Goal: Task Accomplishment & Management: Manage account settings

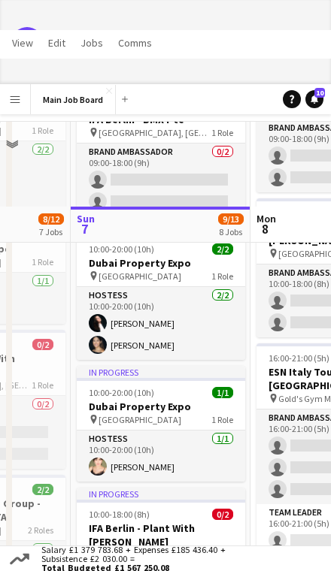
scroll to position [319, 0]
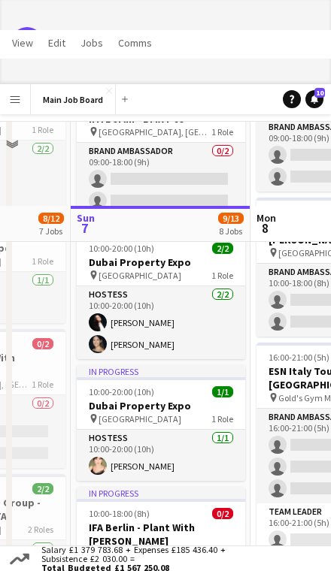
click at [203, 252] on div "10:00-20:00 (10h) 2/2" at bounding box center [161, 248] width 168 height 11
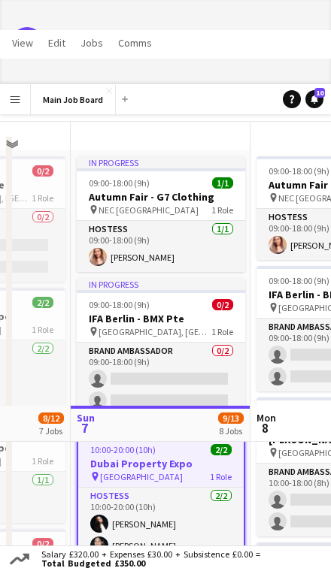
scroll to position [0, 0]
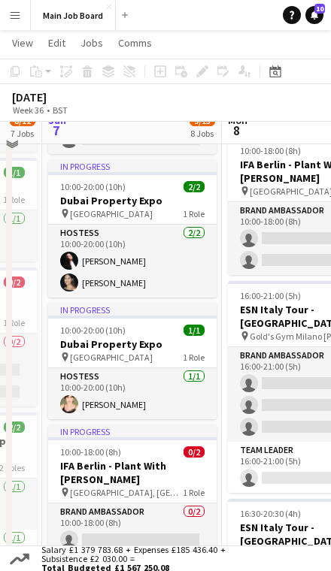
scroll to position [283, 0]
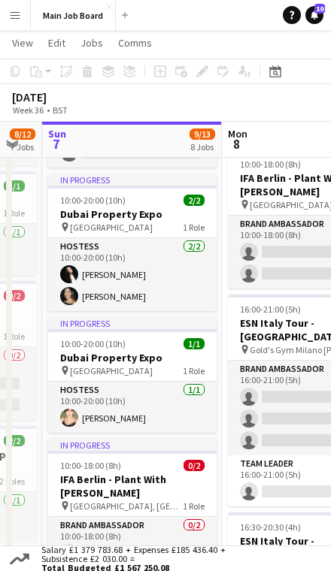
click at [171, 204] on div "10:00-20:00 (10h) 2/2" at bounding box center [132, 200] width 168 height 11
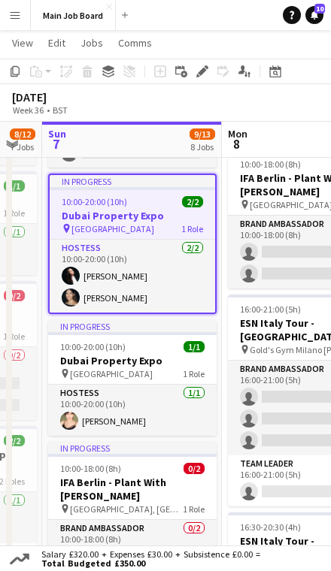
click at [202, 68] on icon "Edit" at bounding box center [202, 71] width 12 height 12
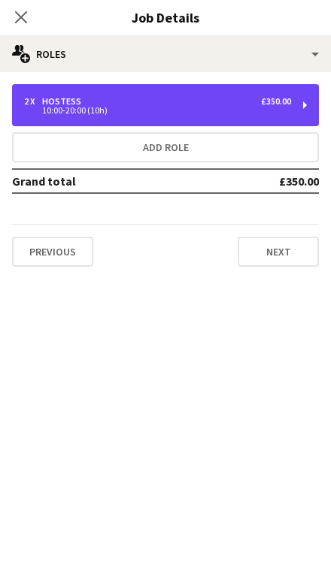
click at [212, 104] on div "2 x Hostess £350.00" at bounding box center [157, 101] width 267 height 11
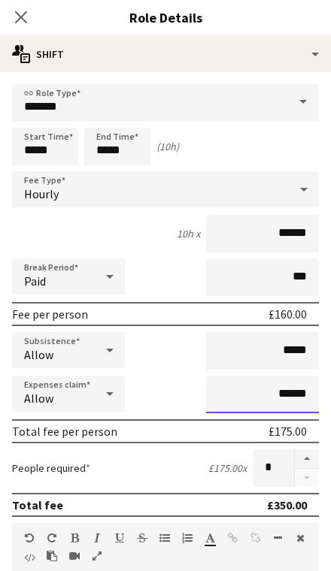
click at [302, 398] on input "******" at bounding box center [262, 395] width 113 height 38
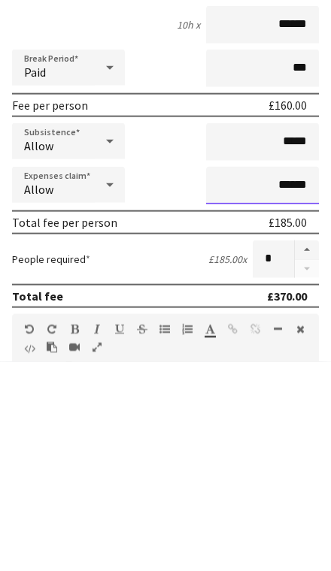
type input "******"
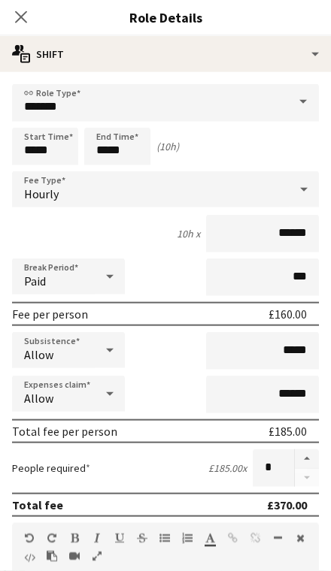
click at [101, 359] on icon at bounding box center [110, 350] width 18 height 30
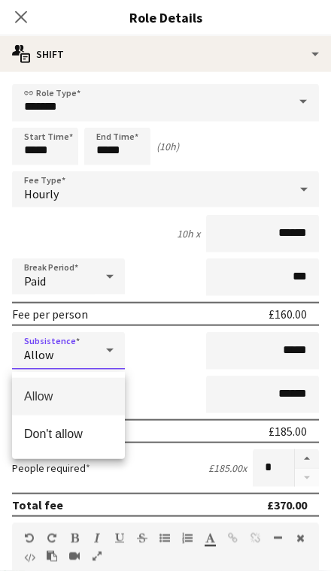
scroll to position [500, 0]
click at [97, 431] on span "Don't allow" at bounding box center [68, 434] width 89 height 14
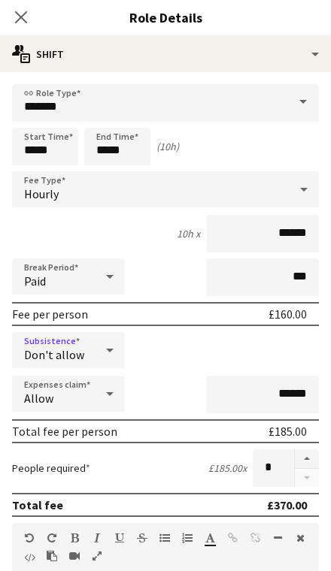
click at [24, 19] on icon "Close pop-in" at bounding box center [21, 17] width 12 height 12
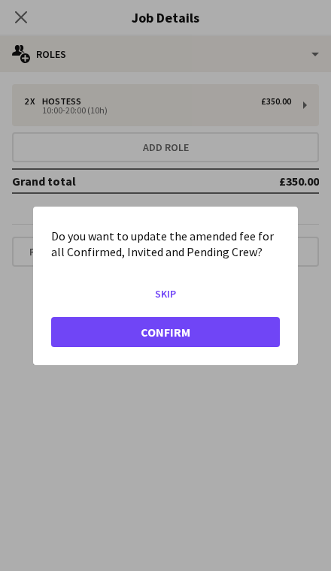
scroll to position [0, 0]
click at [236, 332] on button "Confirm" at bounding box center [165, 331] width 229 height 30
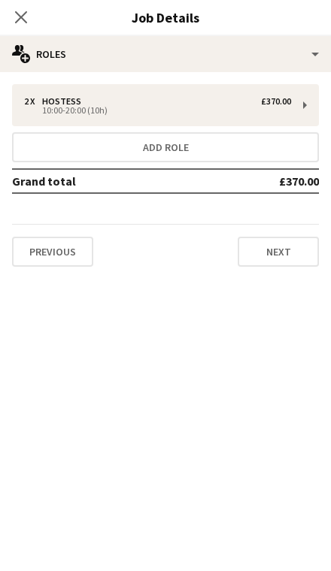
click at [21, 19] on icon "Close pop-in" at bounding box center [21, 17] width 12 height 12
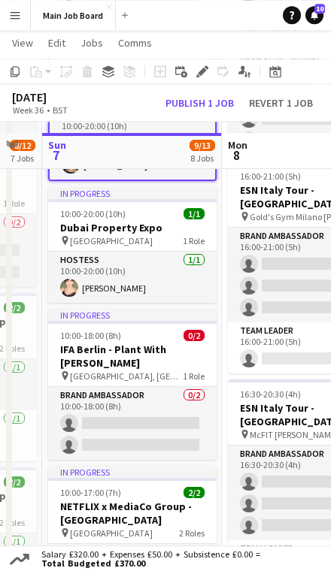
scroll to position [410, 0]
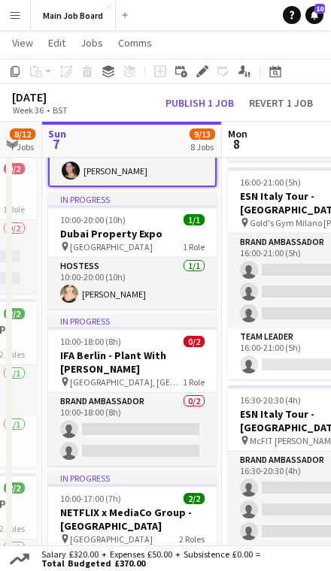
click at [158, 273] on app-card-role "Hostess 1/1 10:00-20:00 (10h) Maria Laura Gentile" at bounding box center [132, 283] width 168 height 51
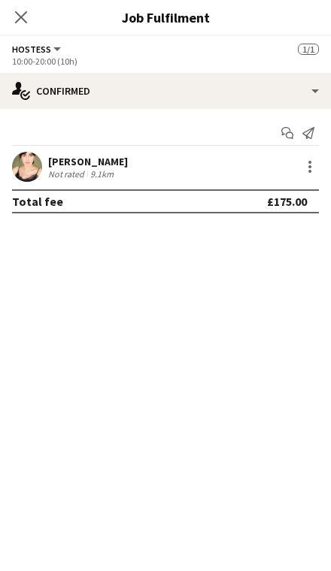
click at [21, 26] on app-icon "Close pop-in" at bounding box center [21, 17] width 18 height 18
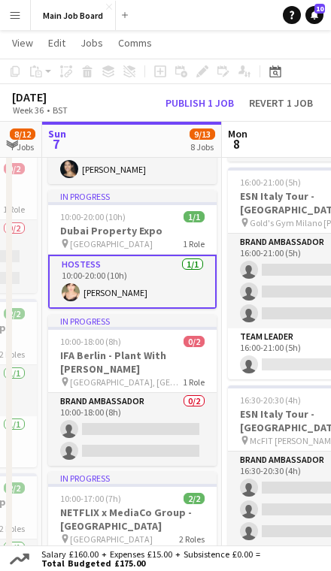
click at [155, 216] on div "10:00-20:00 (10h) 1/1" at bounding box center [132, 216] width 168 height 11
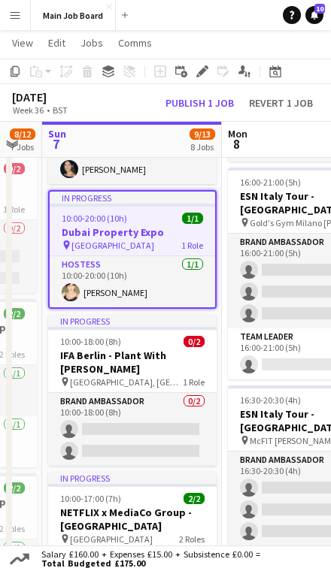
click at [206, 71] on icon "Edit" at bounding box center [202, 71] width 12 height 12
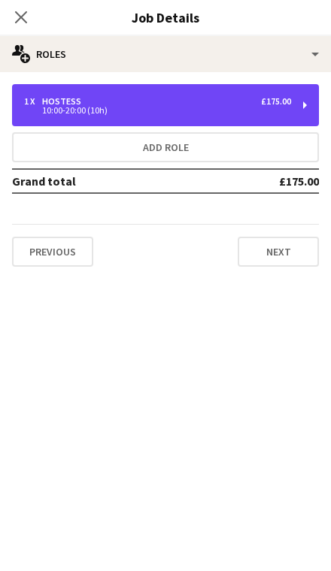
click at [200, 100] on div "1 x Hostess £175.00" at bounding box center [157, 101] width 267 height 11
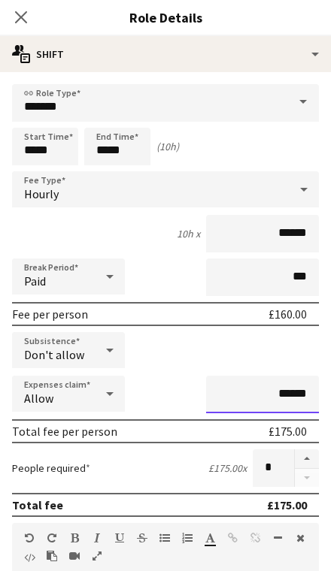
click at [284, 401] on input "******" at bounding box center [262, 395] width 113 height 38
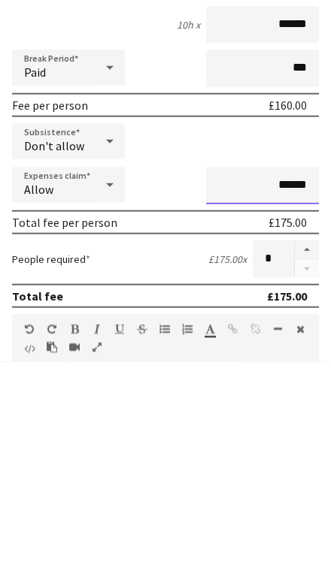
click at [282, 376] on input "******" at bounding box center [262, 395] width 113 height 38
click at [303, 376] on input "*****" at bounding box center [262, 395] width 113 height 38
click at [305, 376] on input "*****" at bounding box center [262, 395] width 113 height 38
type input "**"
type input "***"
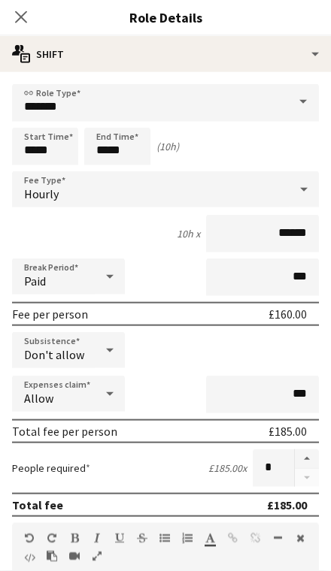
scroll to position [626, 0]
click at [18, 9] on app-icon "Close pop-in" at bounding box center [21, 17] width 18 height 18
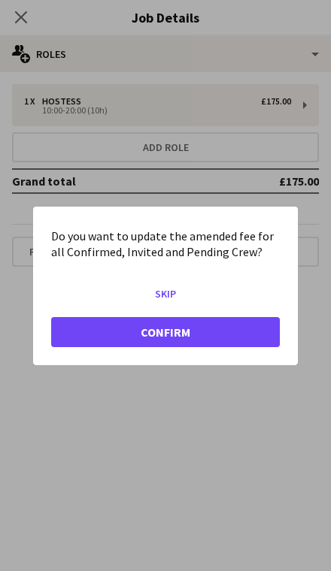
scroll to position [0, 0]
click at [233, 329] on button "Confirm" at bounding box center [165, 331] width 229 height 30
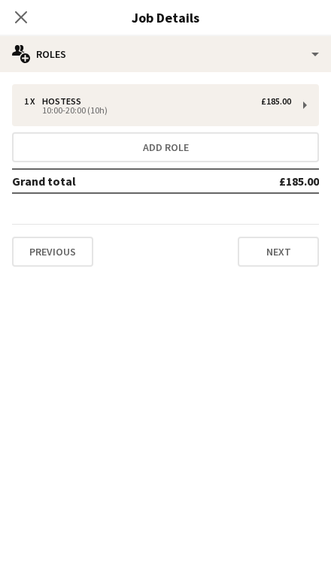
click at [29, 12] on app-icon "Close pop-in" at bounding box center [21, 17] width 18 height 18
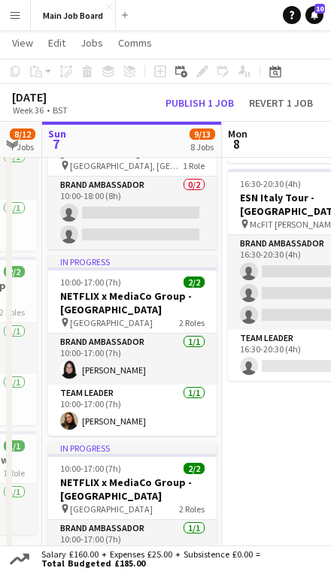
click at [223, 95] on button "Publish 1 job" at bounding box center [199, 103] width 80 height 17
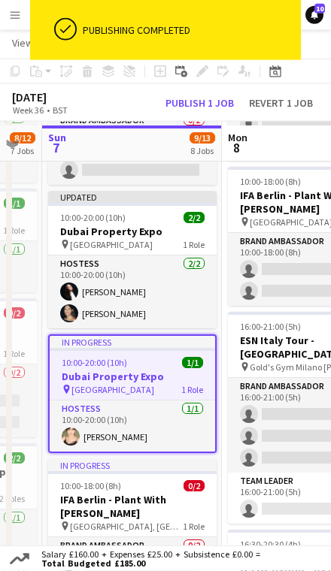
scroll to position [262, 0]
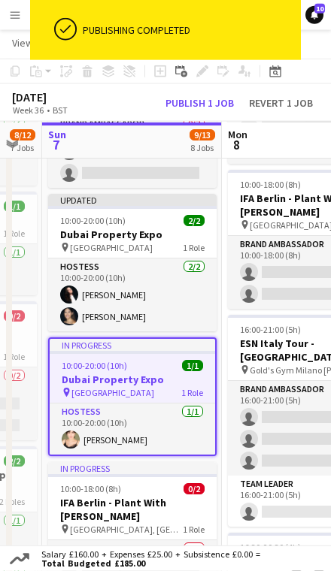
click at [183, 247] on span "1 Role" at bounding box center [194, 247] width 22 height 11
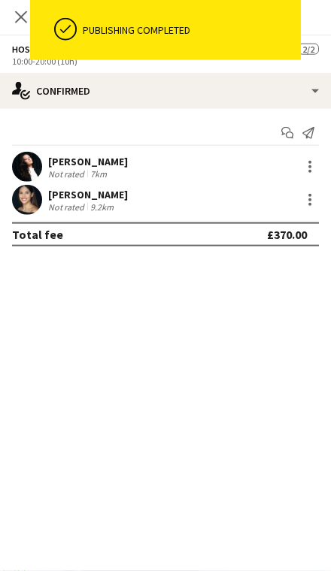
scroll to position [263, 0]
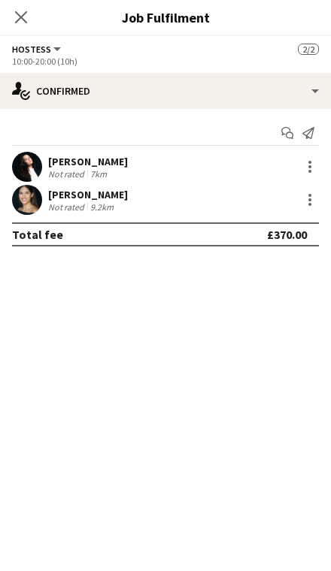
click at [27, 20] on icon "Close pop-in" at bounding box center [21, 17] width 12 height 12
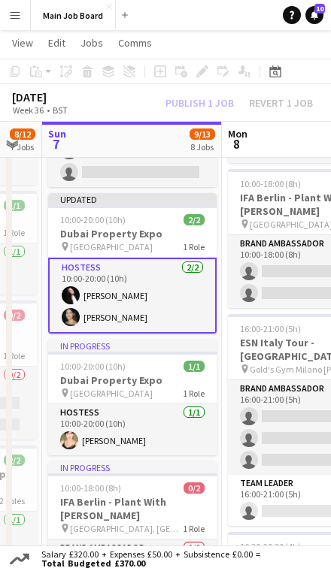
click at [153, 226] on app-job-card "Updated 10:00-20:00 (10h) 2/2 Dubai Property Expo pin London Hilton - Park Lane…" at bounding box center [132, 263] width 168 height 141
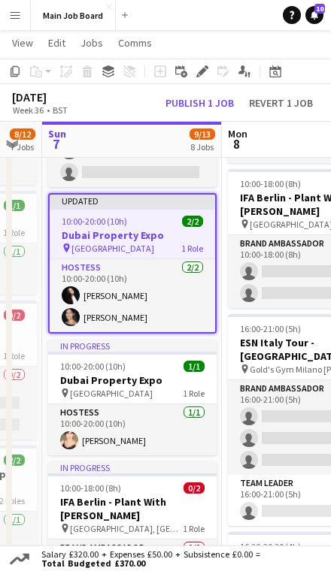
click at [209, 60] on app-toolbar "Copy Paste Paste Command V Paste with crew Command Shift V Paste linked Job Del…" at bounding box center [165, 72] width 331 height 26
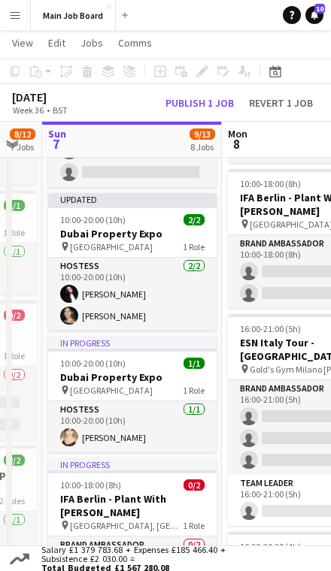
click at [210, 95] on button "Publish 1 job" at bounding box center [199, 103] width 80 height 17
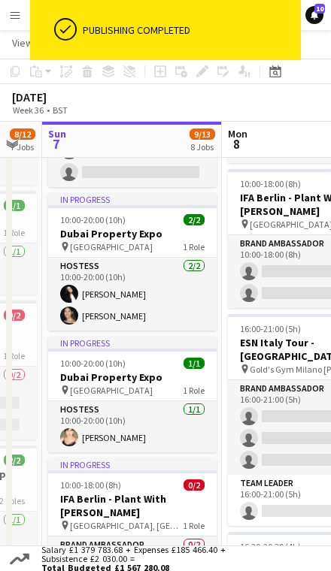
click at [162, 216] on div "10:00-20:00 (10h) 2/2" at bounding box center [132, 219] width 168 height 11
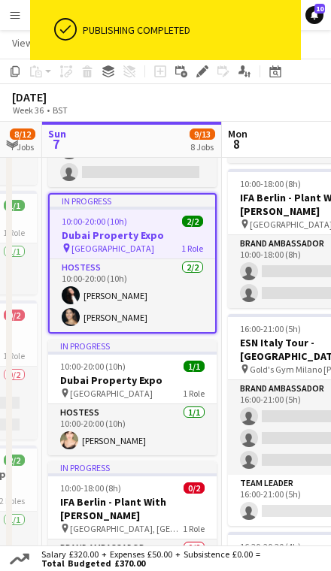
click at [204, 70] on icon at bounding box center [202, 72] width 8 height 8
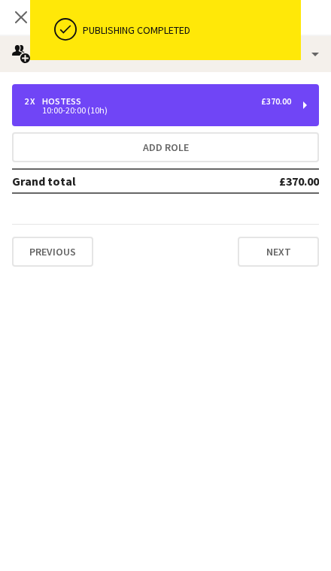
click at [211, 92] on div "2 x Hostess £370.00 10:00-20:00 (10h)" at bounding box center [165, 105] width 307 height 42
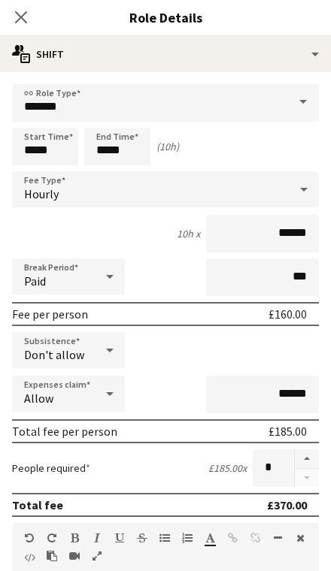
click at [27, 20] on icon "Close pop-in" at bounding box center [21, 17] width 12 height 12
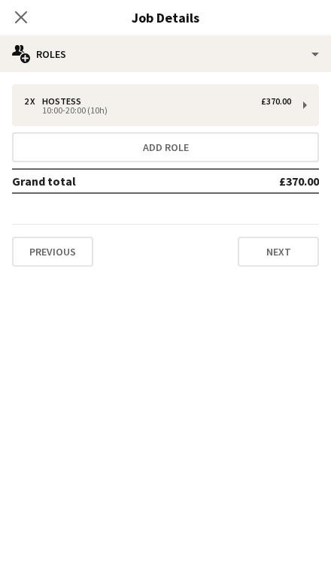
click at [25, 21] on icon at bounding box center [21, 17] width 12 height 12
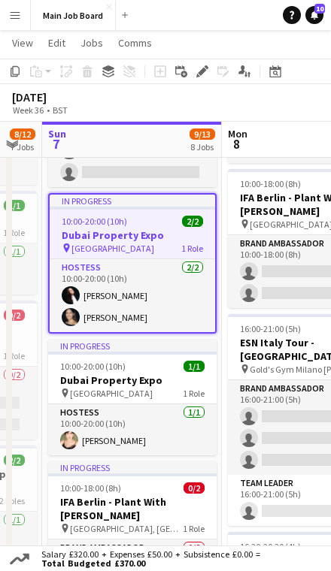
click at [150, 373] on app-job-card "In progress 10:00-20:00 (10h) 1/1 Dubai Property Expo pin London Hilton - Park …" at bounding box center [132, 398] width 168 height 116
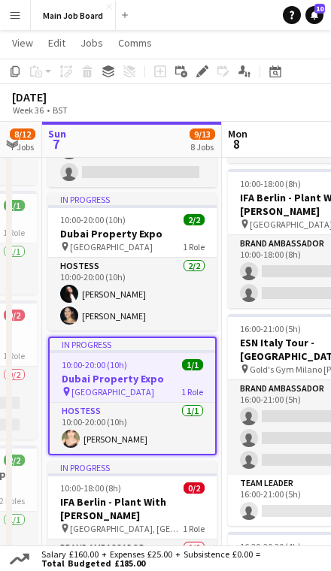
click at [200, 75] on icon at bounding box center [202, 72] width 8 height 8
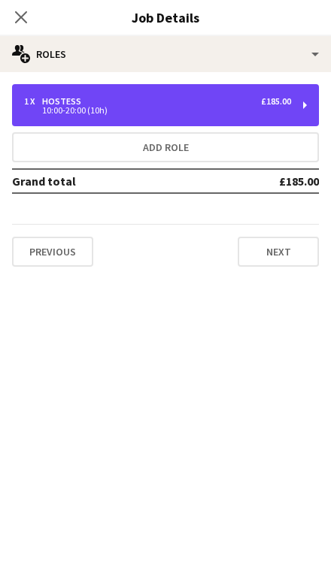
click at [180, 108] on div "10:00-20:00 (10h)" at bounding box center [157, 111] width 267 height 8
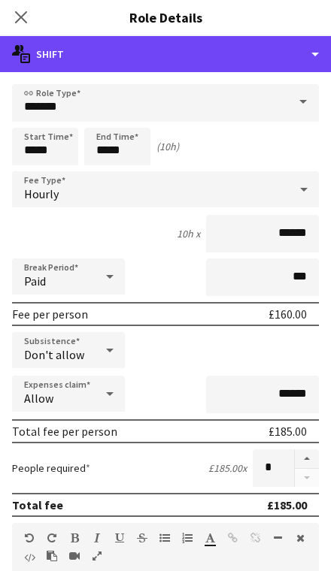
click at [48, 38] on div "multiple-actions-text Shift" at bounding box center [165, 54] width 331 height 36
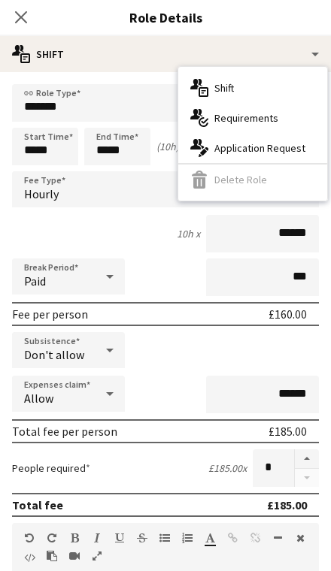
click at [27, 16] on icon "Close pop-in" at bounding box center [21, 17] width 12 height 12
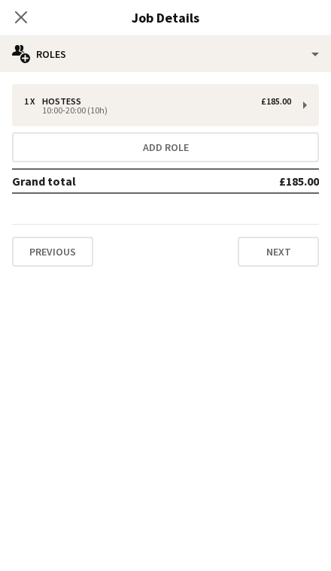
click at [30, 17] on app-icon "Close pop-in" at bounding box center [21, 17] width 18 height 18
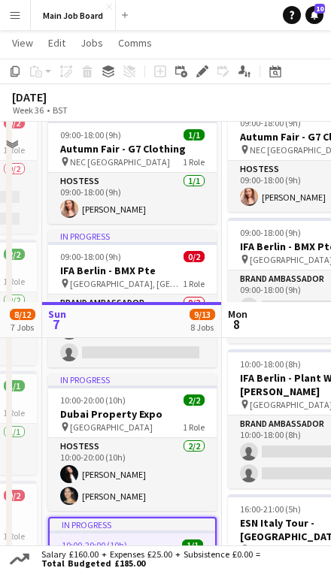
scroll to position [0, 0]
